Goal: Transaction & Acquisition: Book appointment/travel/reservation

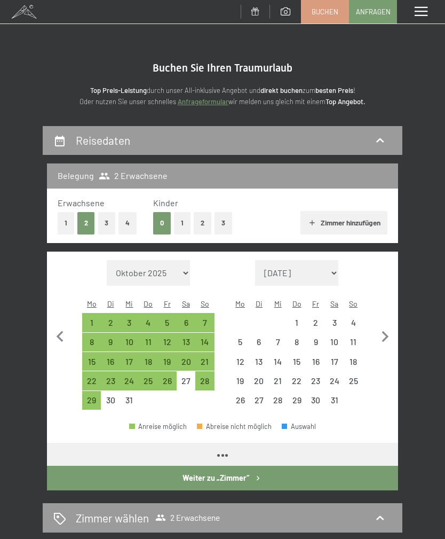
click at [382, 332] on icon "button" at bounding box center [385, 337] width 22 height 22
select select "[DATE]"
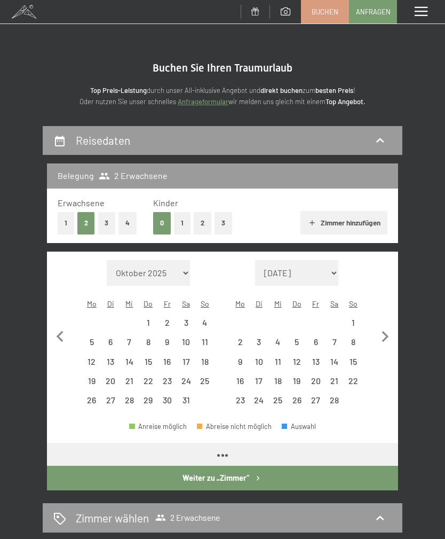
click at [389, 332] on icon "button" at bounding box center [385, 337] width 22 height 22
select select "[DATE]"
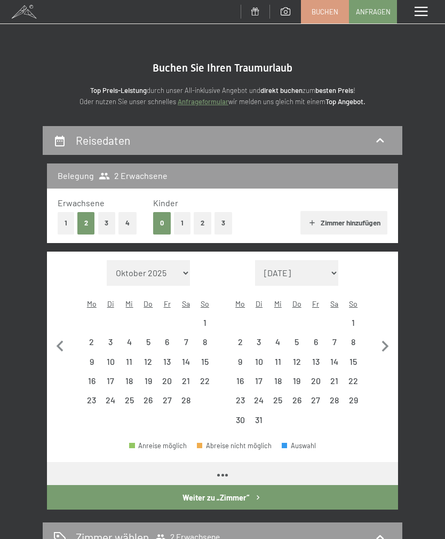
select select "[DATE]"
click at [388, 335] on icon "button" at bounding box center [385, 346] width 22 height 22
select select "[DATE]"
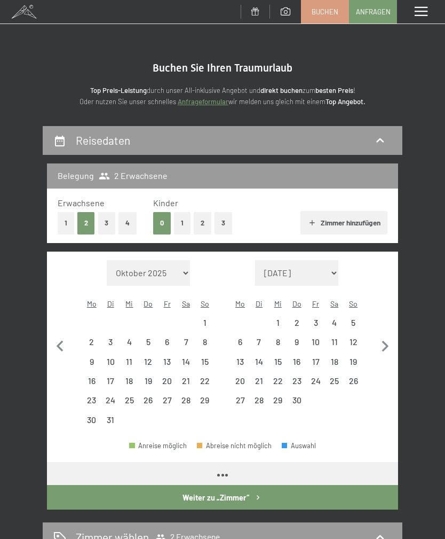
click at [385, 335] on icon "button" at bounding box center [385, 346] width 22 height 22
select select "[DATE]"
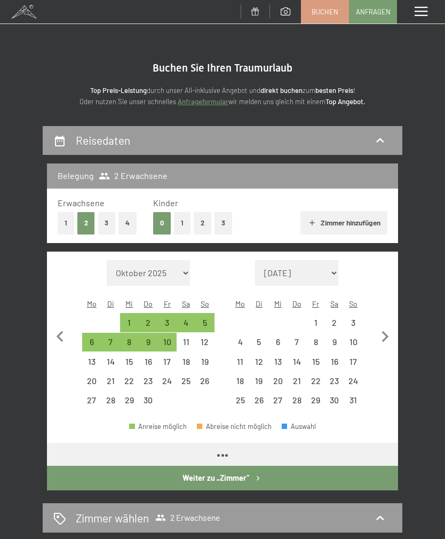
select select "[DATE]"
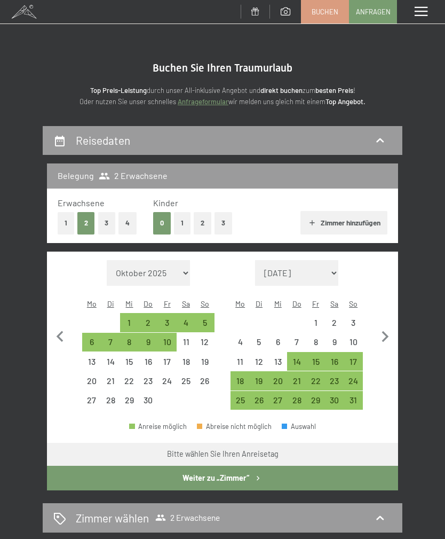
click at [386, 326] on icon "button" at bounding box center [385, 337] width 22 height 22
select select "[DATE]"
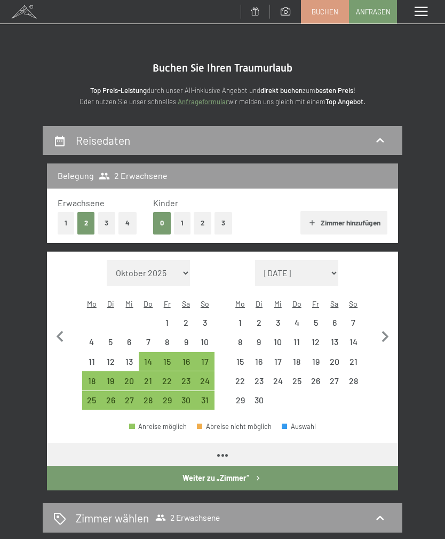
select select "[DATE]"
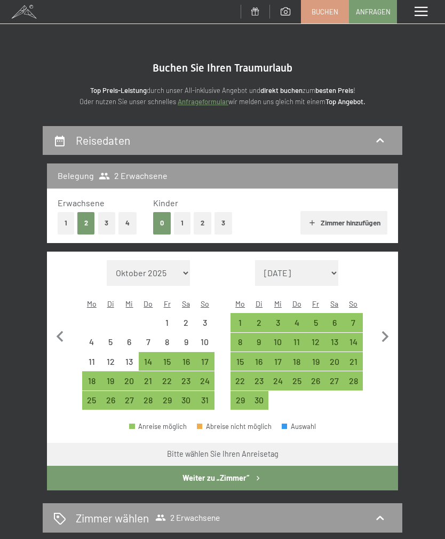
click at [355, 357] on div "21" at bounding box center [354, 365] width 17 height 17
select select "[DATE]"
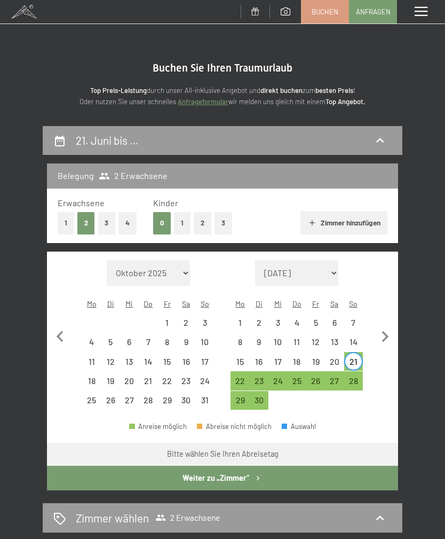
click at [358, 377] on div "28" at bounding box center [354, 385] width 17 height 17
select select "[DATE]"
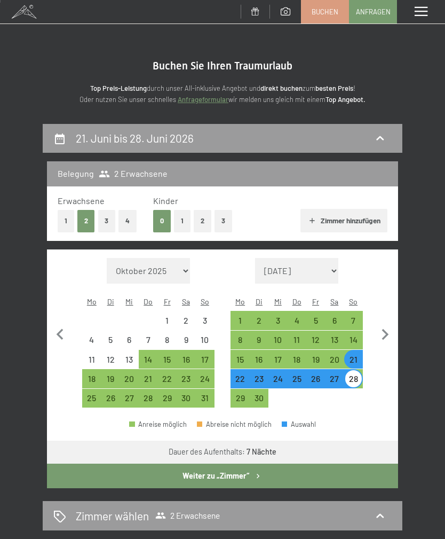
click at [377, 464] on button "Weiter zu „Zimmer“" at bounding box center [222, 476] width 351 height 25
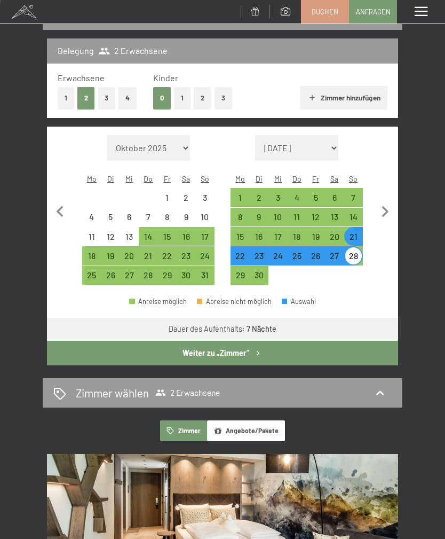
select select "[DATE]"
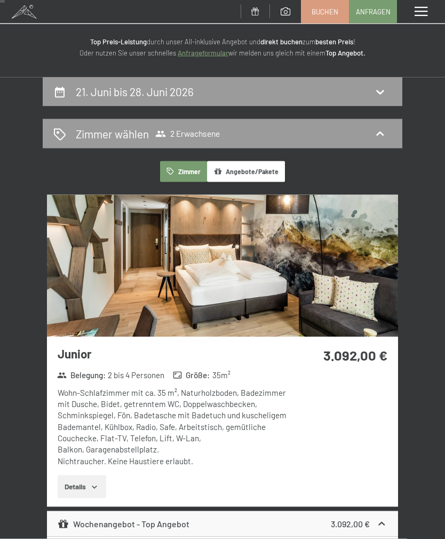
scroll to position [0, 0]
